Goal: Task Accomplishment & Management: Manage account settings

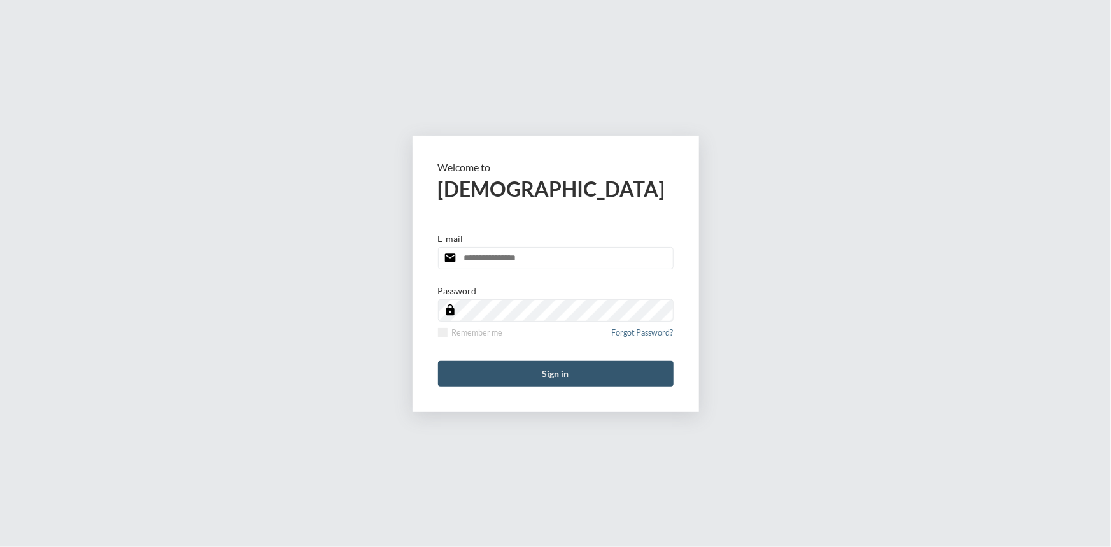
type input "**********"
click at [557, 371] on button "Sign in" at bounding box center [556, 373] width 236 height 25
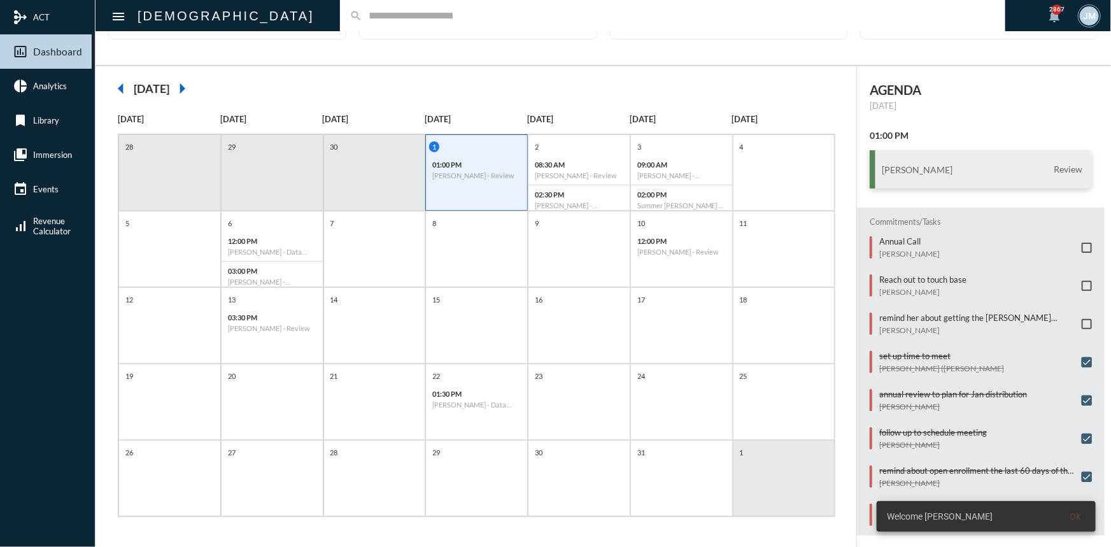
scroll to position [4, 0]
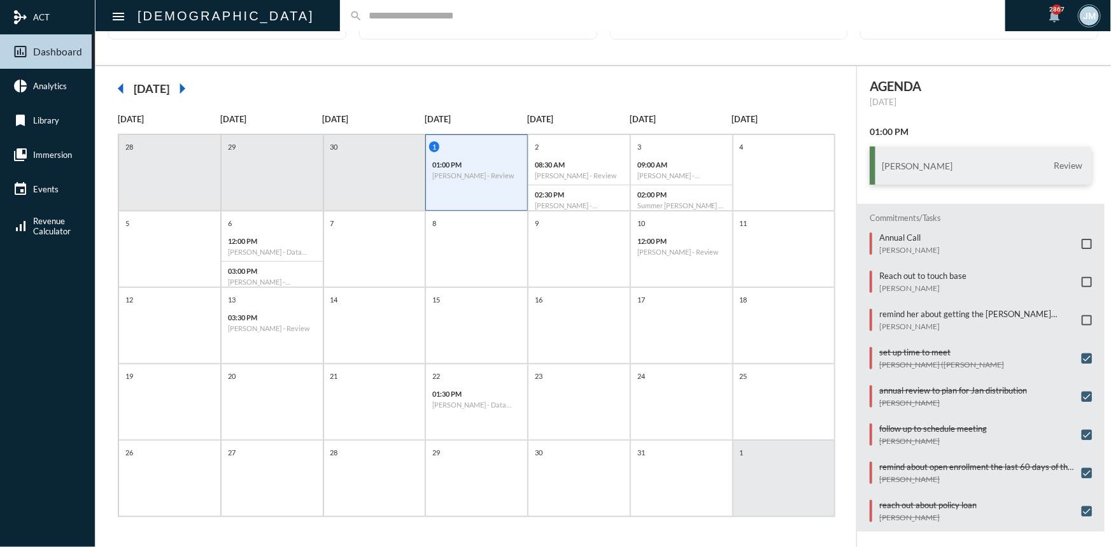
click at [1084, 317] on span at bounding box center [1087, 320] width 10 height 10
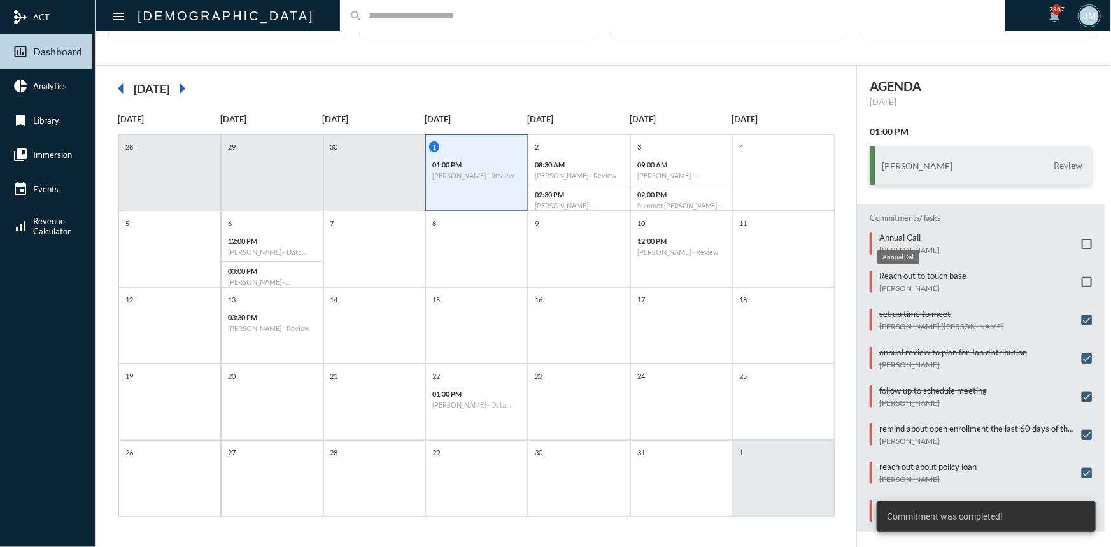
click at [894, 236] on p "Annual Call" at bounding box center [909, 237] width 60 height 10
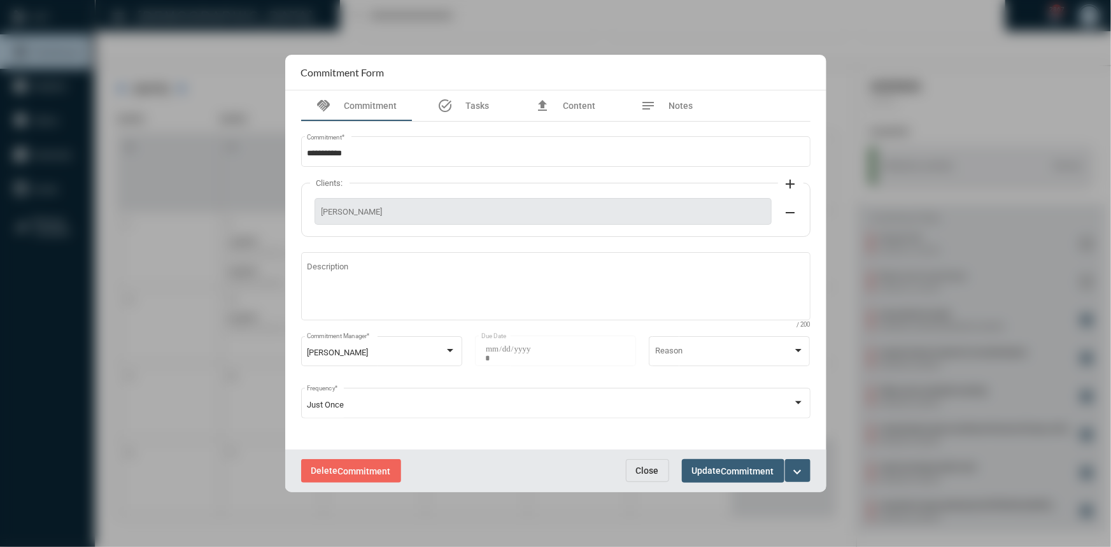
click at [795, 469] on mat-icon "expand_more" at bounding box center [797, 471] width 15 height 15
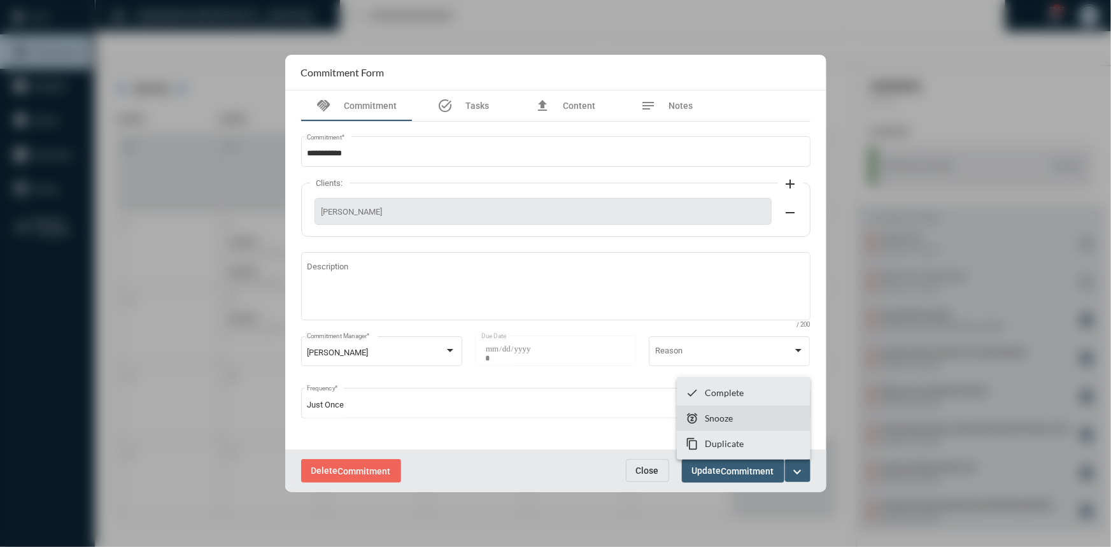
click at [699, 417] on section "snooze Snooze" at bounding box center [744, 418] width 134 height 25
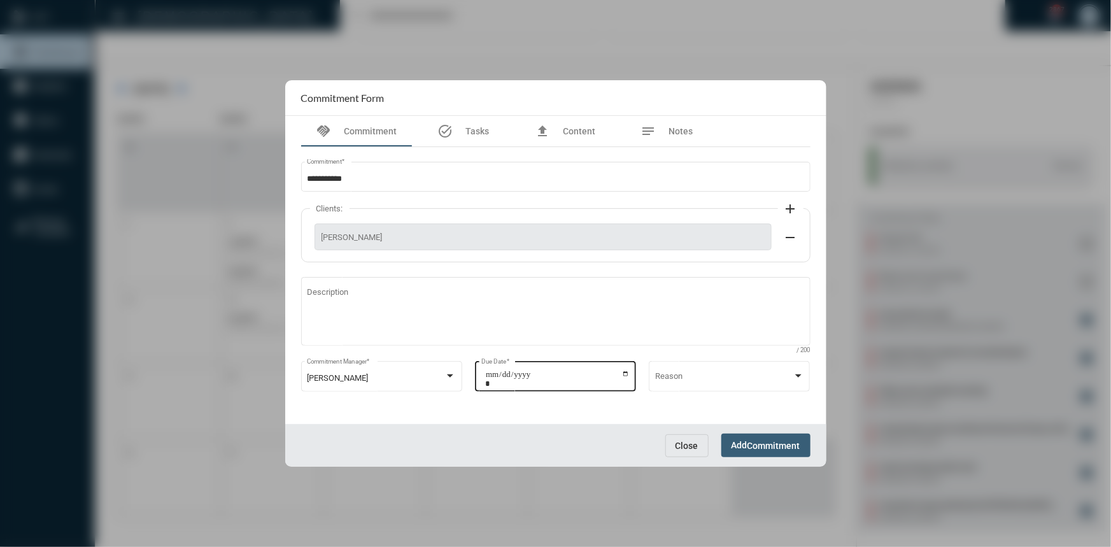
click at [630, 372] on input "**********" at bounding box center [557, 379] width 145 height 18
type input "**********"
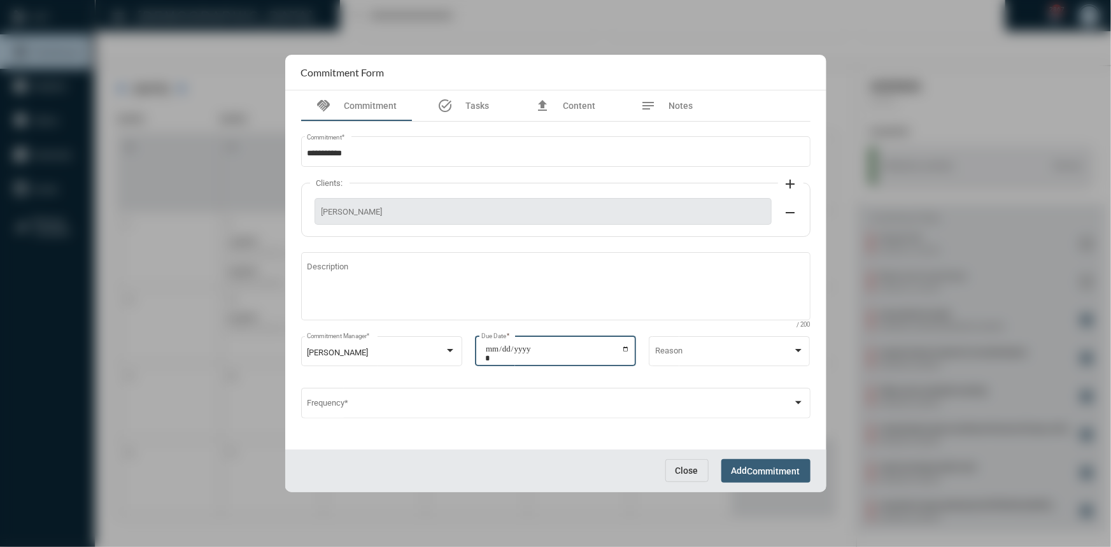
click at [762, 467] on span "Commitment" at bounding box center [774, 471] width 53 height 10
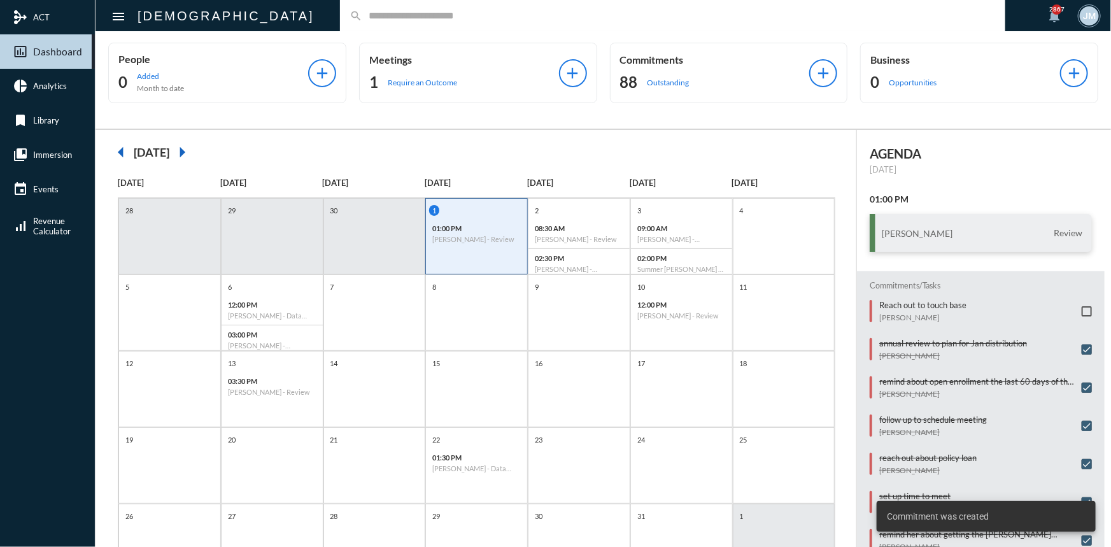
scroll to position [0, 0]
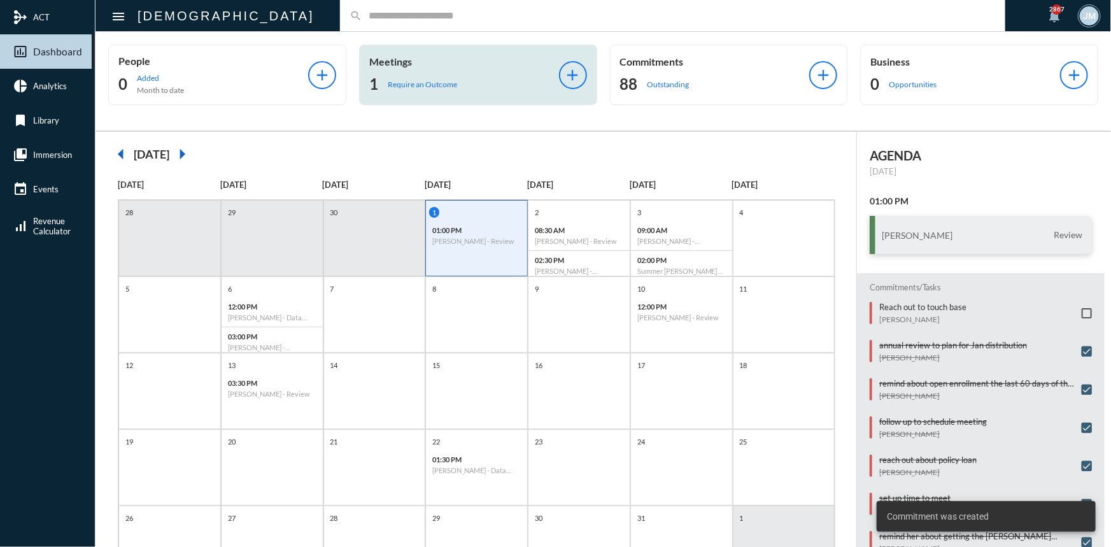
click at [406, 53] on div "Meetings 1 Require an Outcome add" at bounding box center [478, 75] width 238 height 60
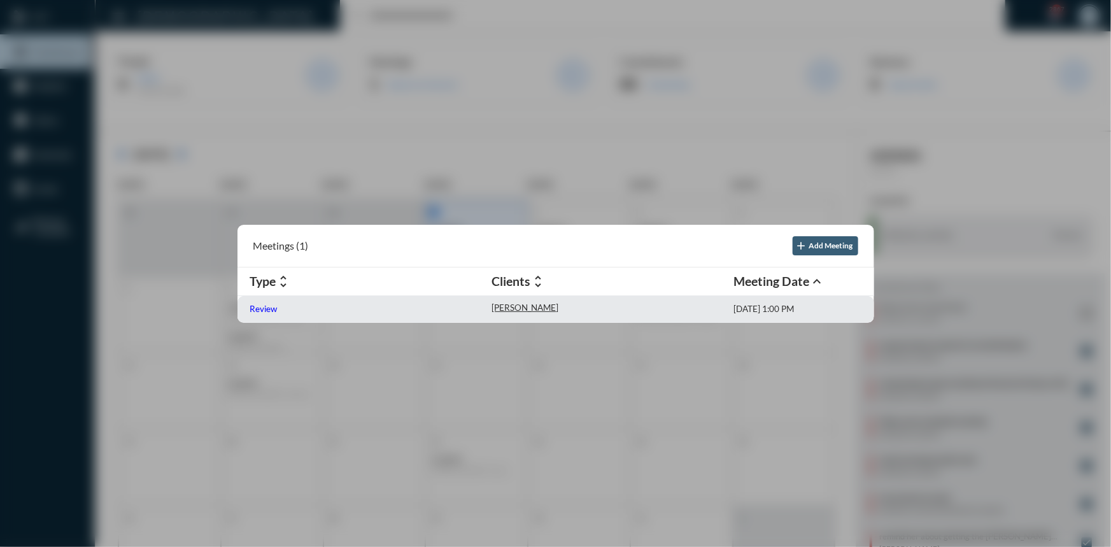
click at [252, 308] on p "Review" at bounding box center [263, 309] width 27 height 10
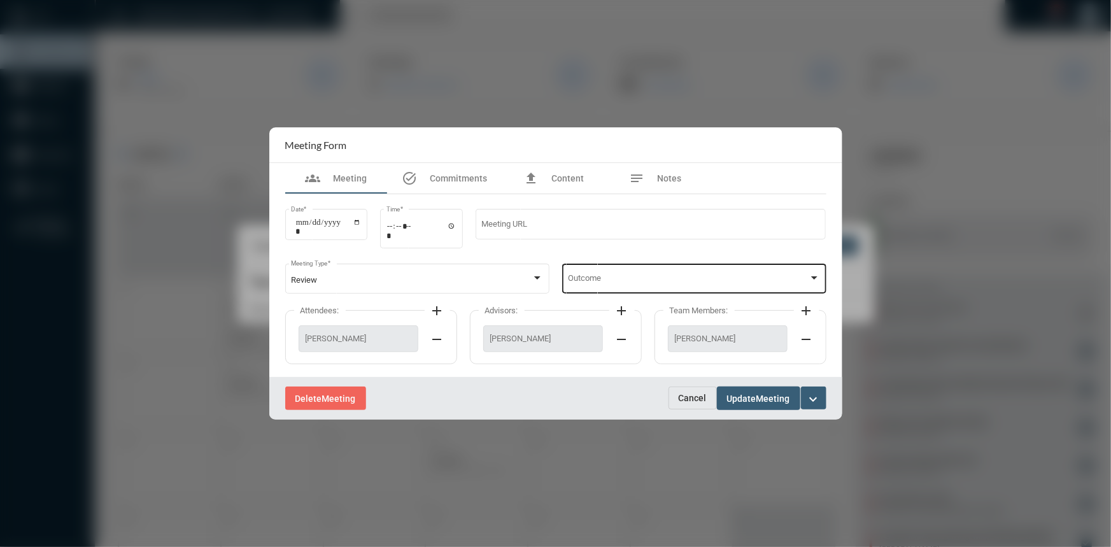
click at [814, 273] on div "Outcome" at bounding box center [694, 277] width 252 height 32
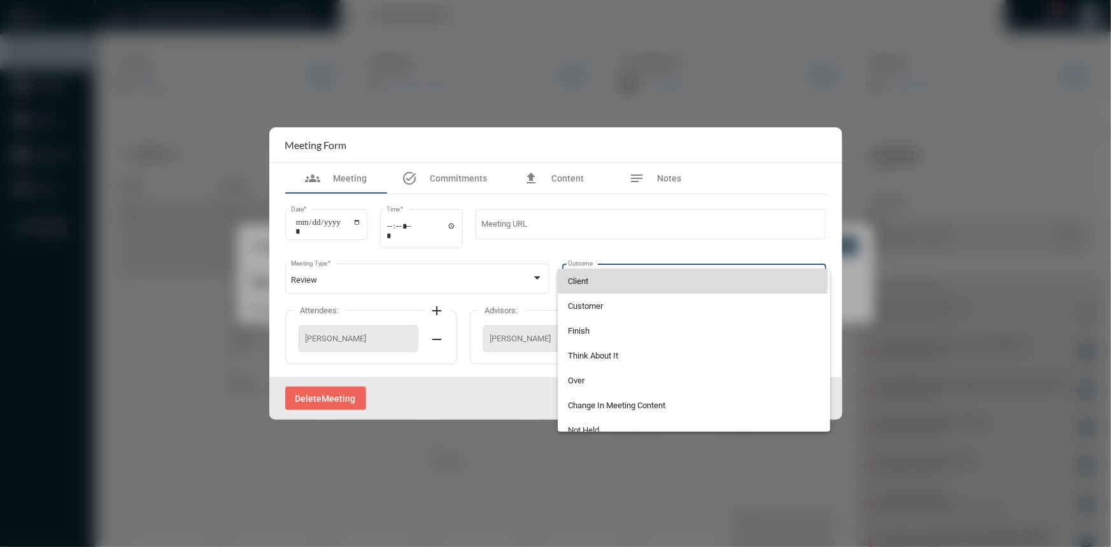
click at [594, 278] on span "Client" at bounding box center [694, 281] width 252 height 25
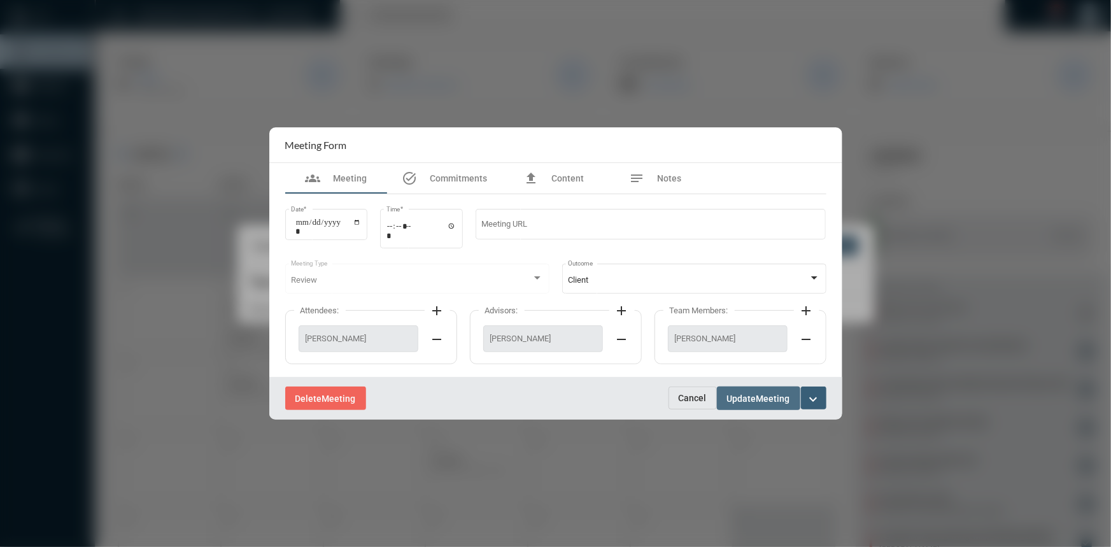
click at [743, 395] on span "Update" at bounding box center [741, 399] width 29 height 10
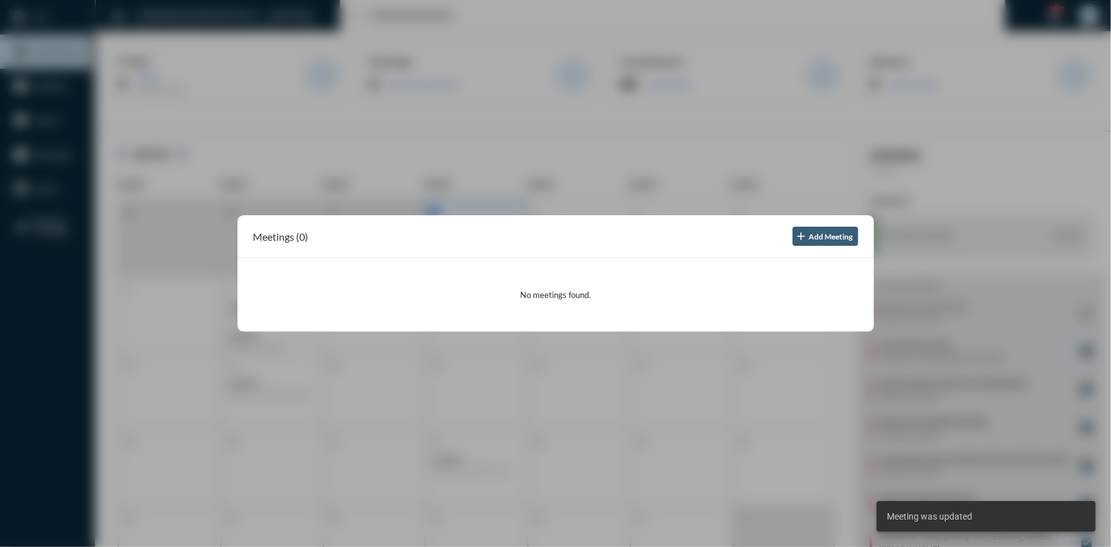
click at [641, 129] on div at bounding box center [555, 273] width 1111 height 547
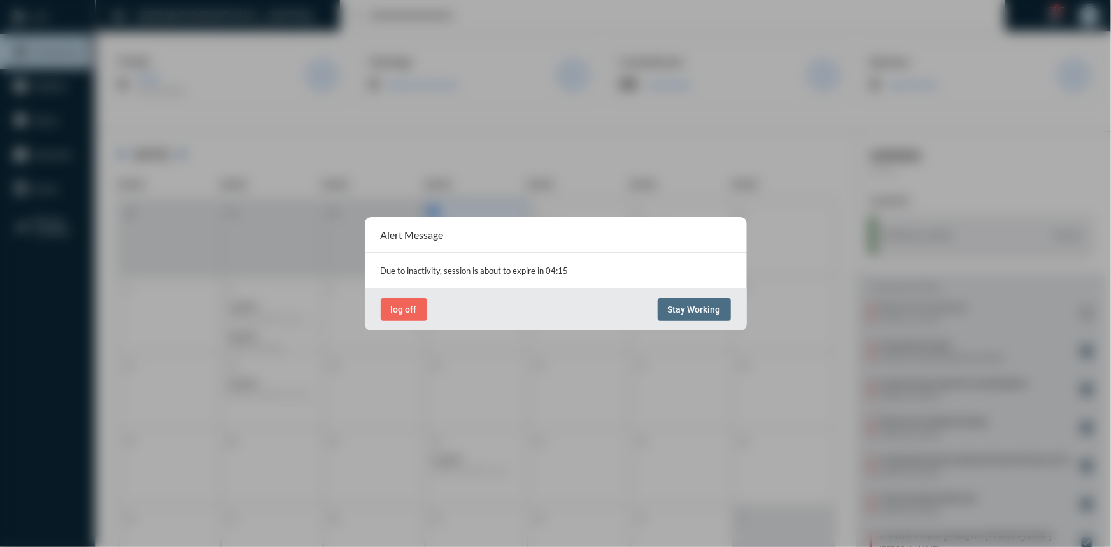
click at [700, 309] on span "Stay Working" at bounding box center [694, 309] width 53 height 10
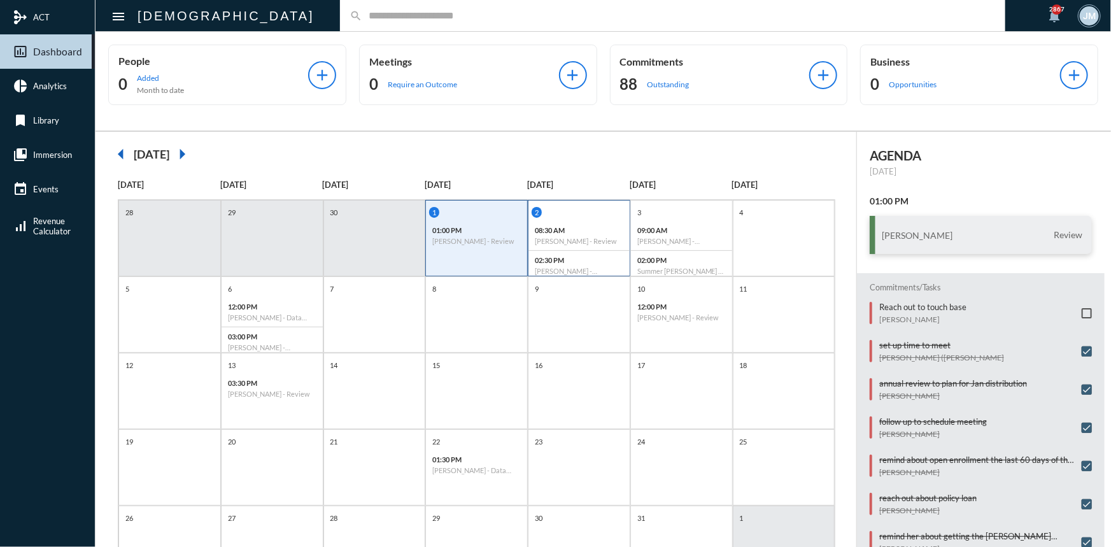
click at [602, 224] on div "08:30 AM [PERSON_NAME] - Review" at bounding box center [579, 236] width 101 height 30
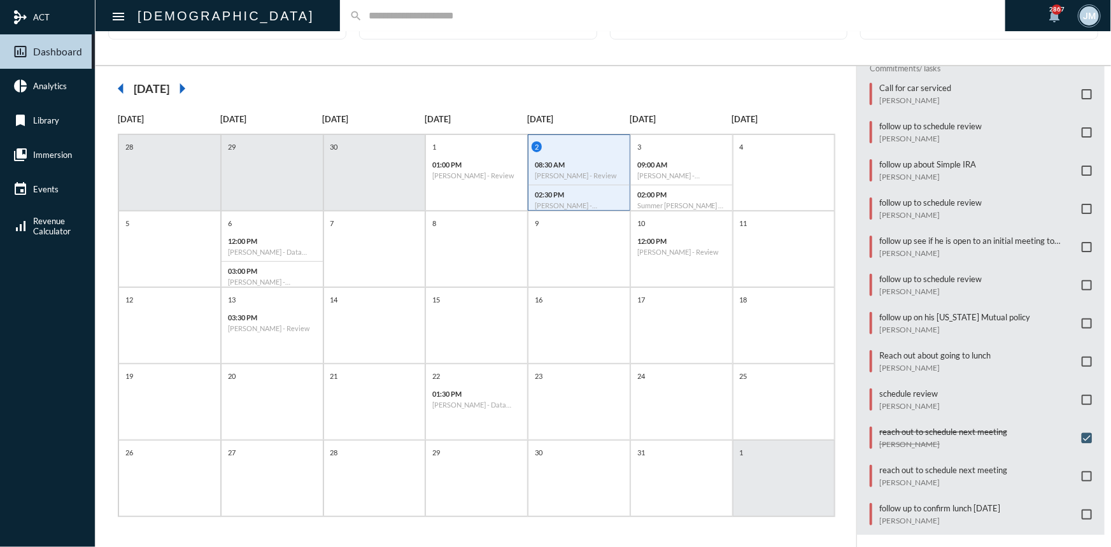
scroll to position [193, 0]
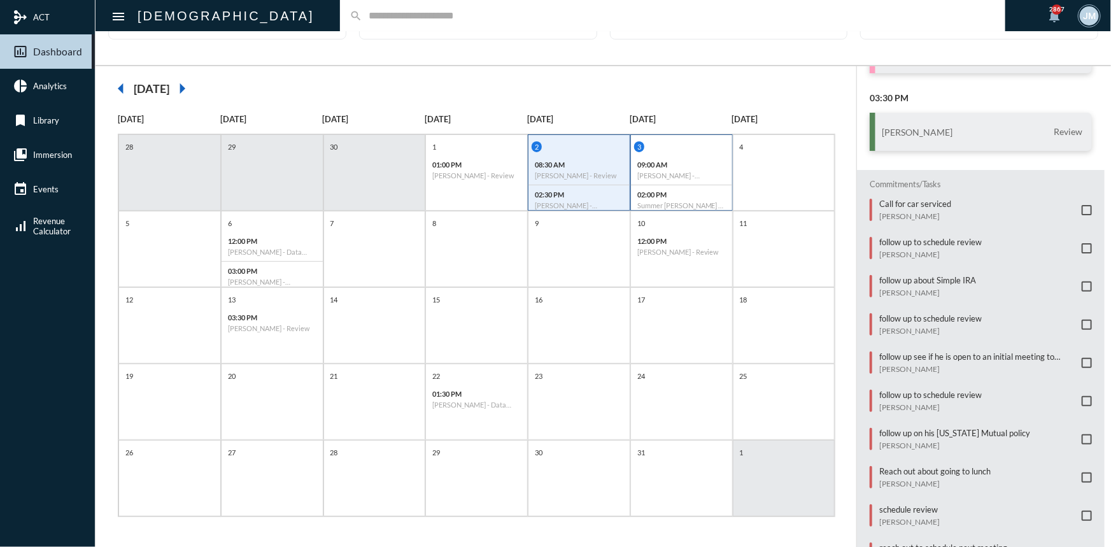
click at [711, 160] on p "09:00 AM" at bounding box center [681, 164] width 89 height 8
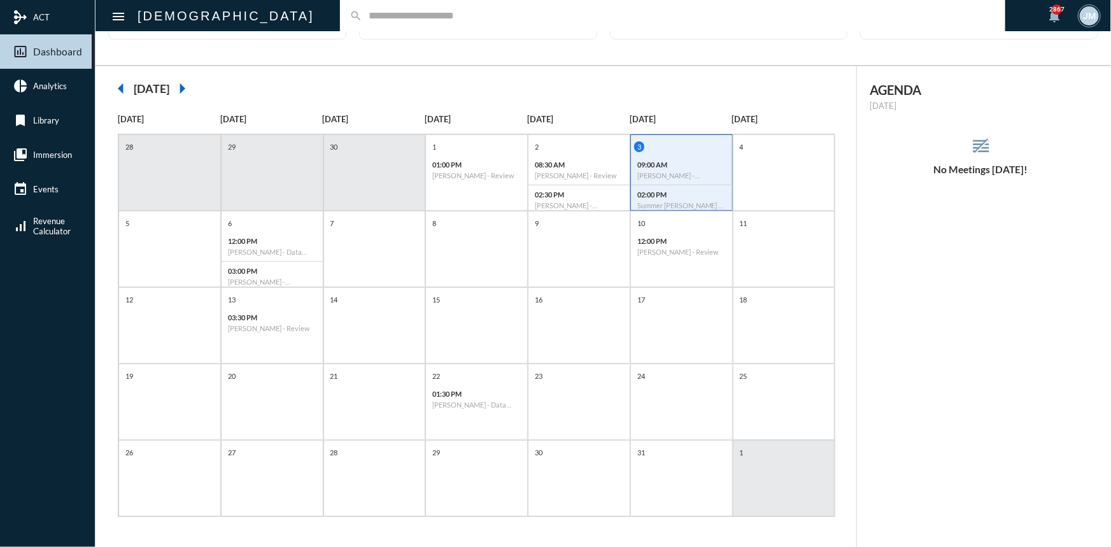
scroll to position [0, 0]
